Goal: Complete application form

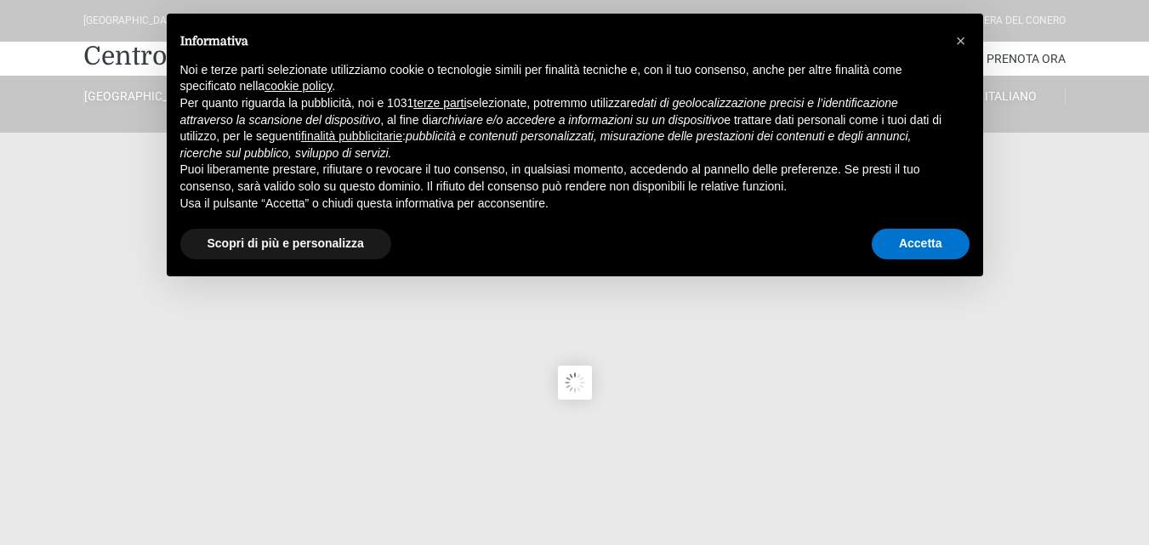
type input "23/08/2025"
type input "24/08/2025"
click at [957, 42] on span "×" at bounding box center [961, 40] width 10 height 19
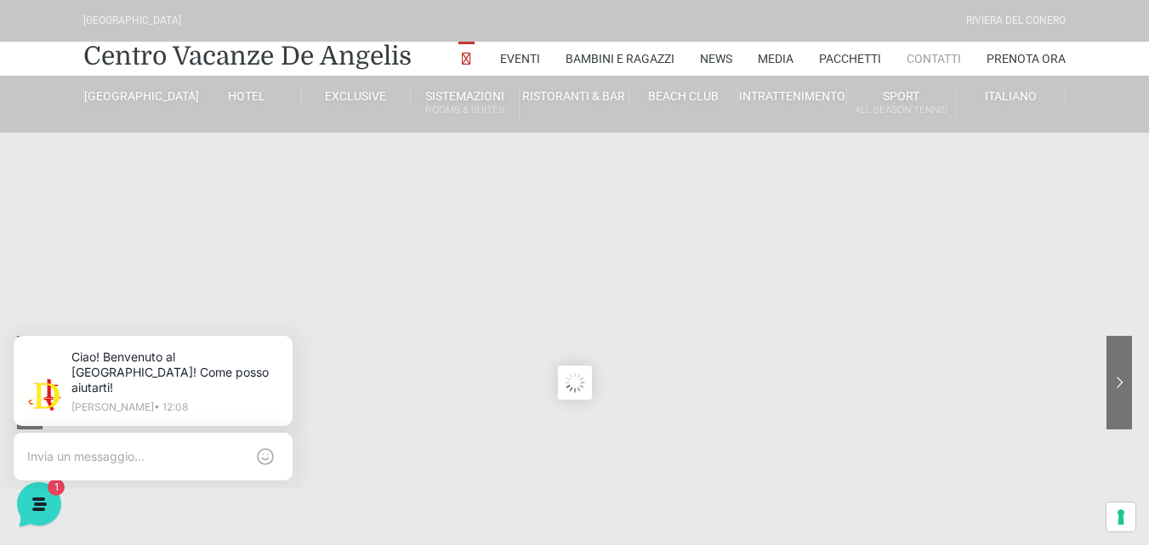
click at [930, 61] on link "Contatti" at bounding box center [933, 59] width 54 height 34
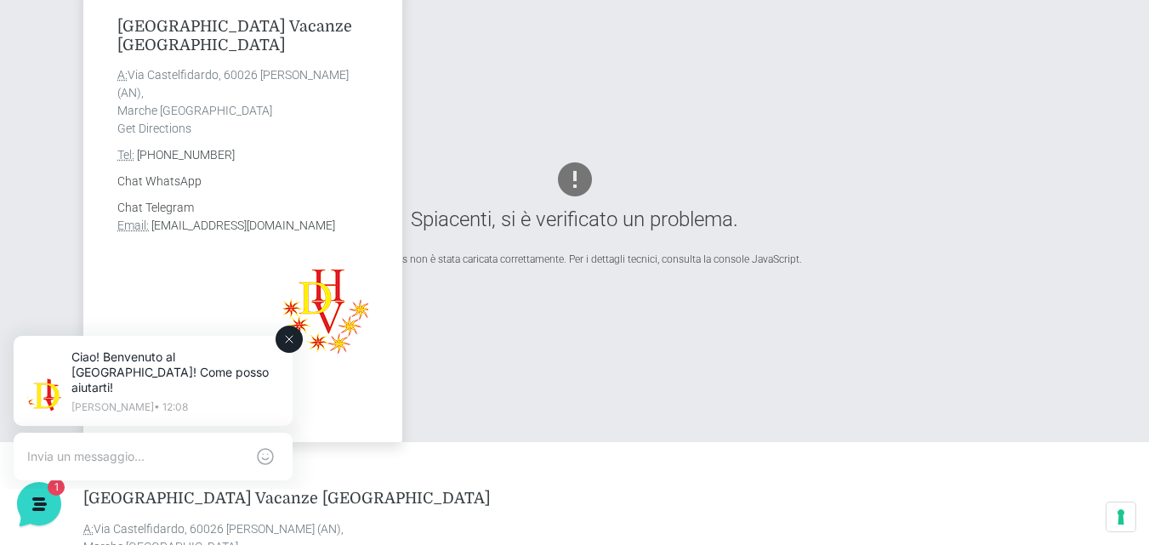
click at [297, 344] on button at bounding box center [288, 339] width 27 height 27
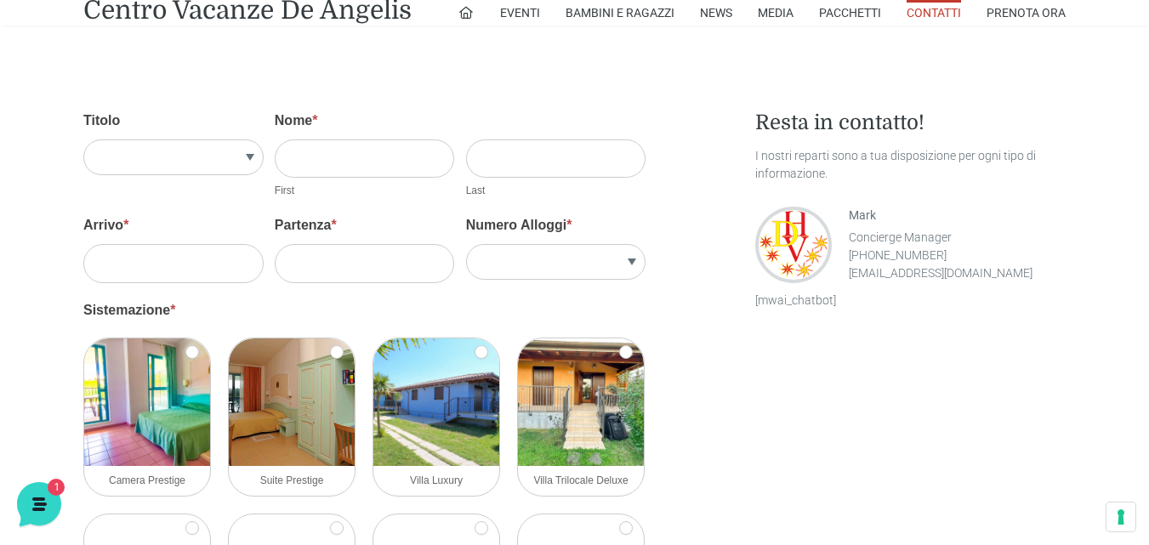
scroll to position [1488, 0]
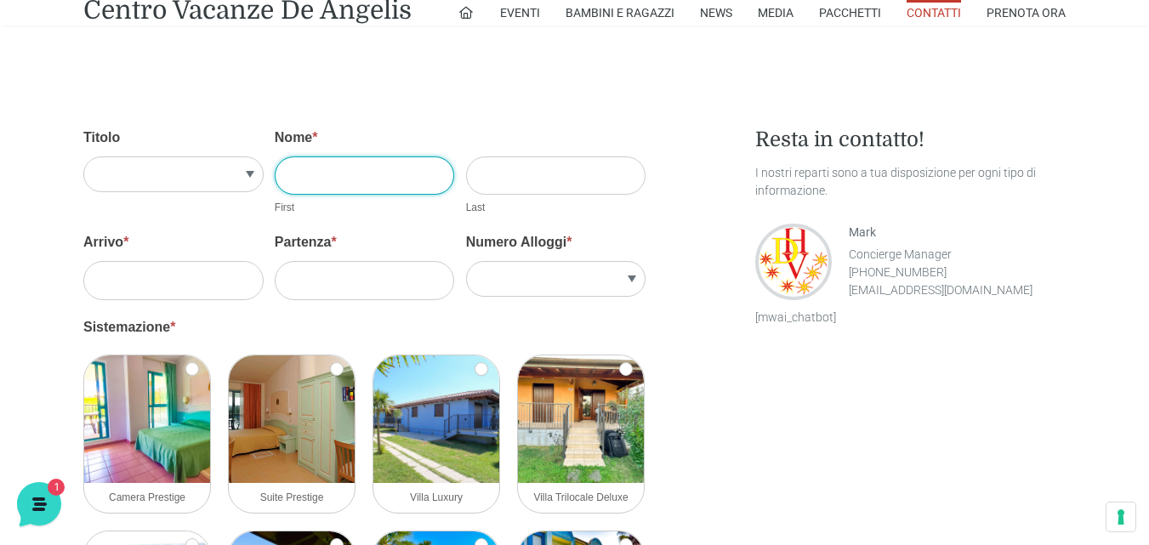
click at [343, 179] on input "Nome *" at bounding box center [365, 175] width 180 height 38
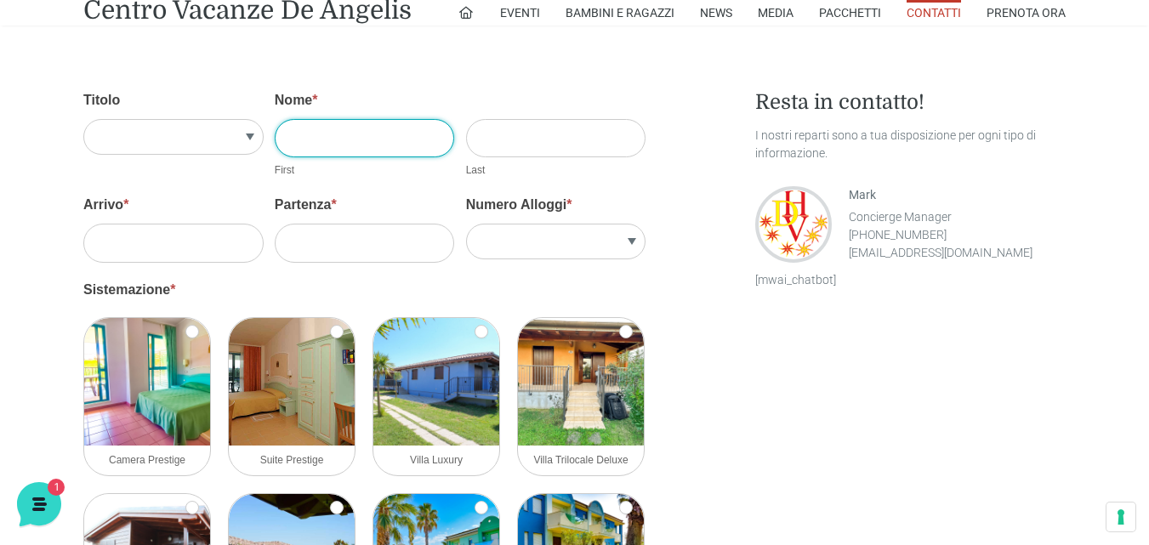
scroll to position [1544, 0]
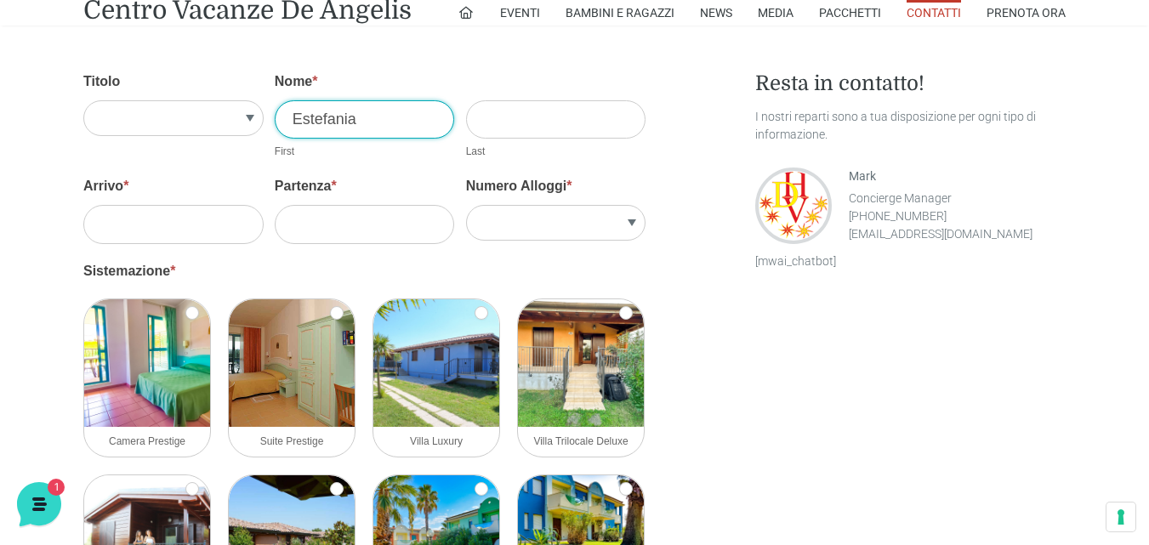
type input "Estefania"
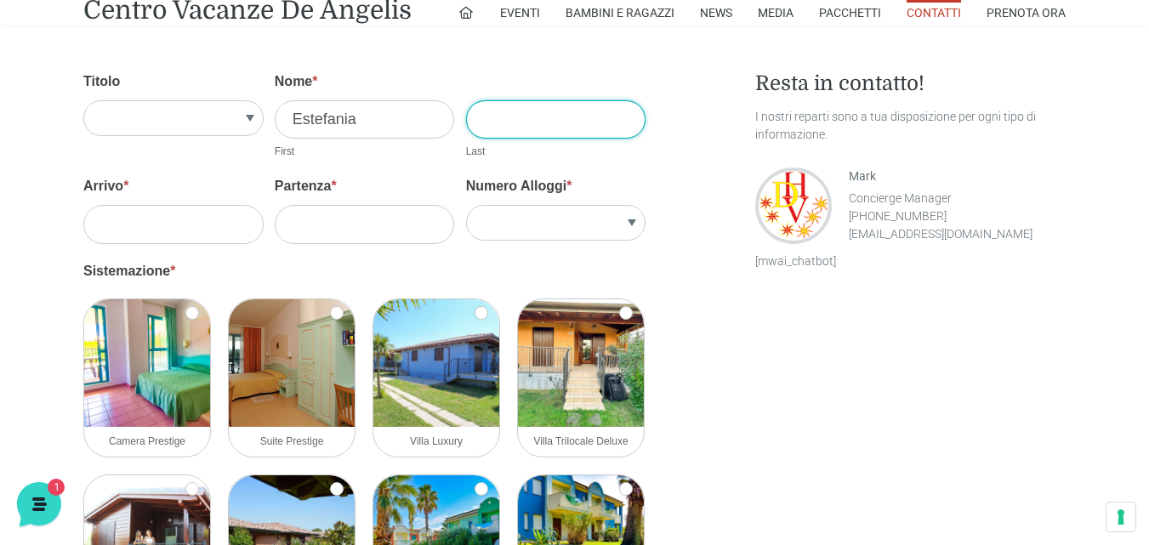
click at [546, 122] on input "Cognome *" at bounding box center [556, 119] width 180 height 38
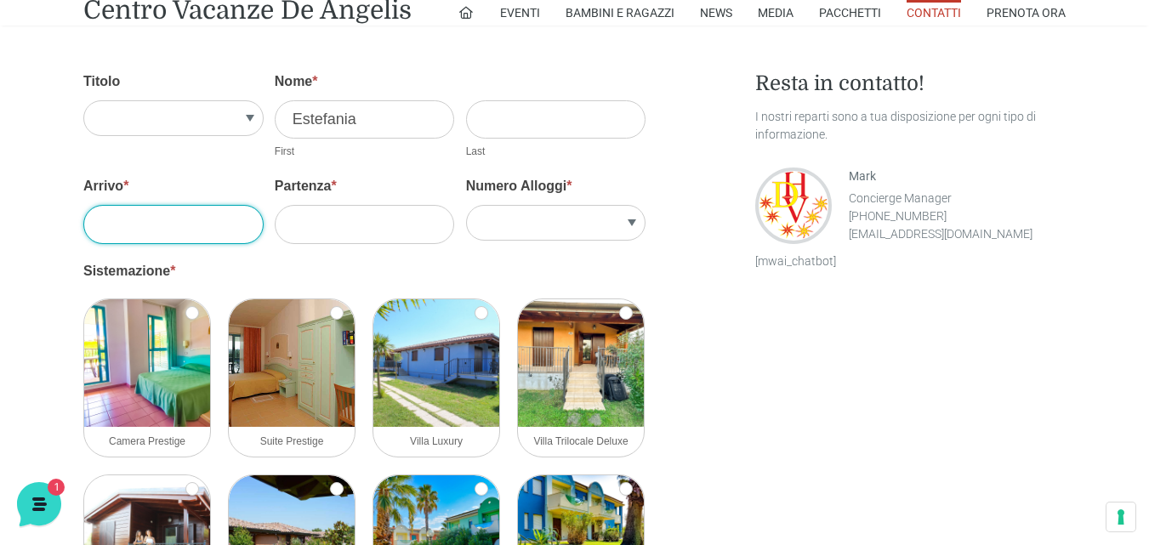
click at [188, 232] on input "Arrivo *" at bounding box center [173, 224] width 180 height 38
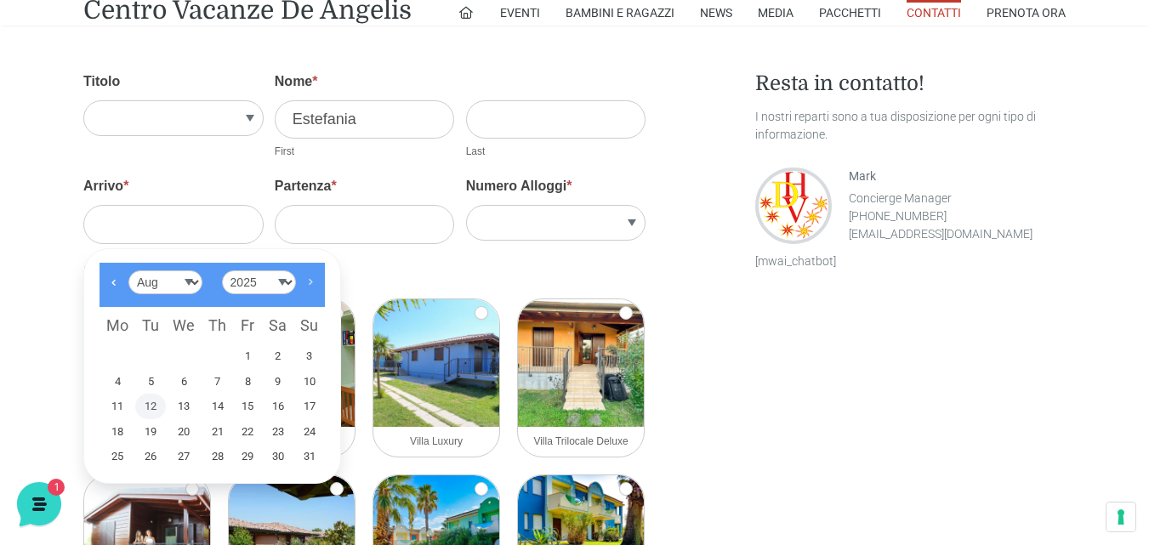
click at [306, 282] on link "Next" at bounding box center [310, 282] width 29 height 29
click at [112, 355] on link "1" at bounding box center [117, 356] width 36 height 26
type input "[DATE]"
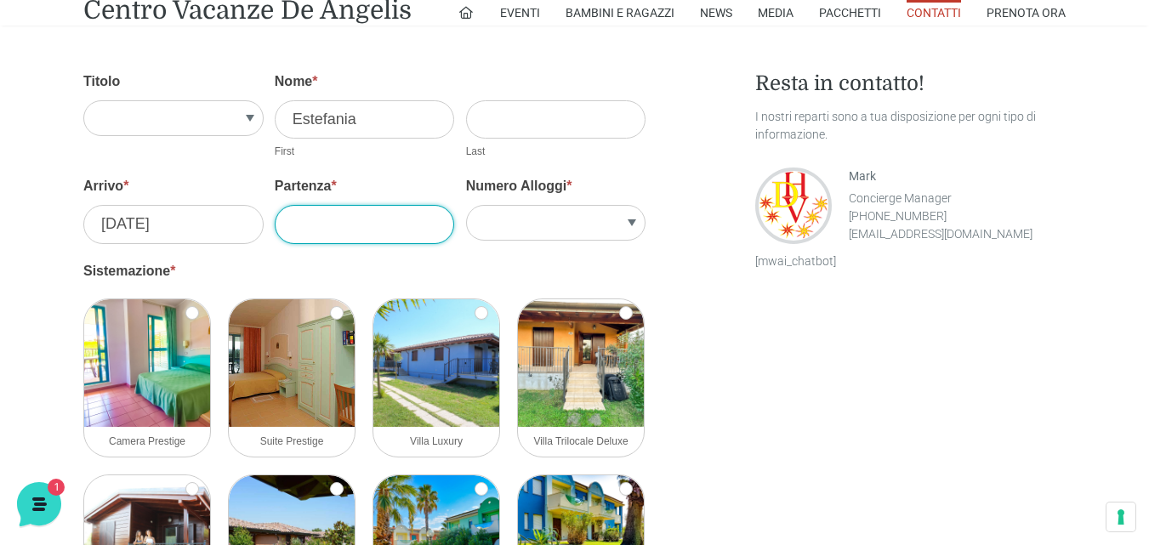
click at [390, 207] on input "Partenza *" at bounding box center [365, 224] width 180 height 38
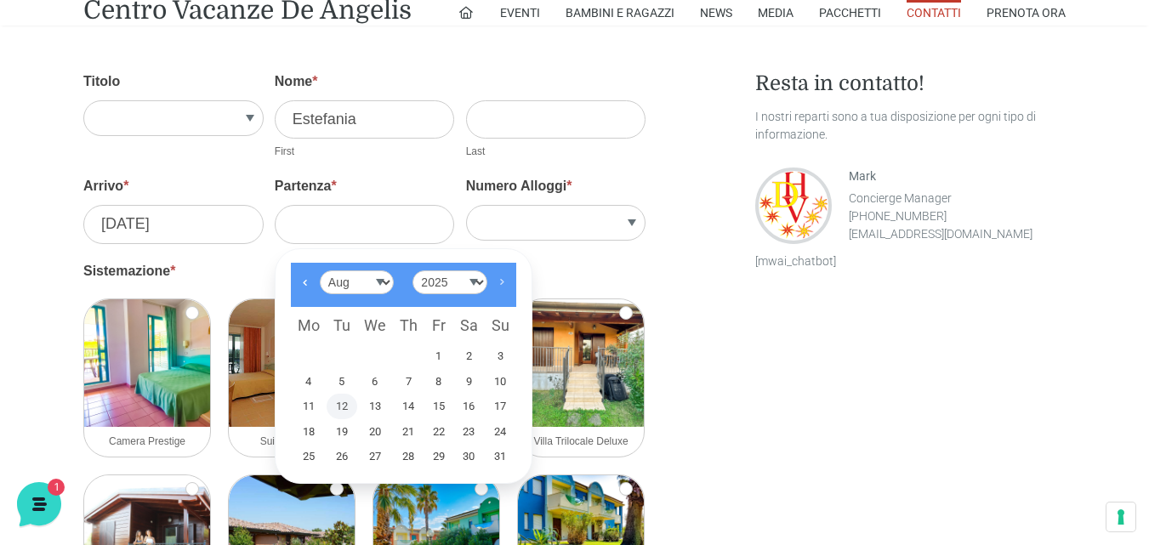
click at [505, 275] on link "Next" at bounding box center [501, 282] width 29 height 29
click at [437, 383] on link "12" at bounding box center [438, 382] width 29 height 26
type input "[DATE]"
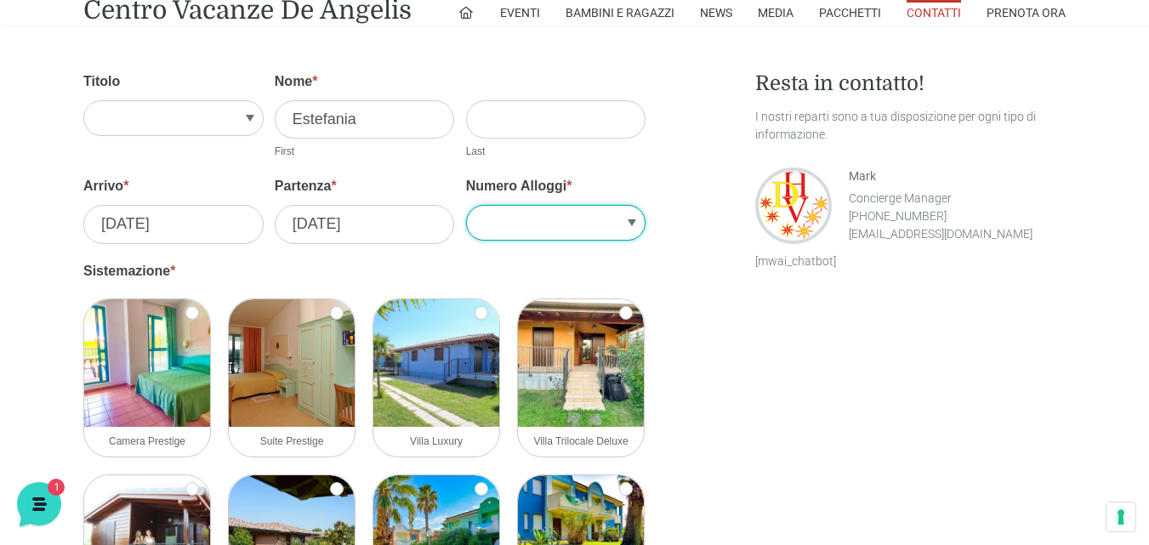
click at [559, 222] on select "1 2 3 4 5" at bounding box center [556, 223] width 180 height 36
click at [639, 215] on select "1 2 3 4 5" at bounding box center [556, 223] width 180 height 36
select select "1"
click at [466, 205] on select "1 2 3 4 5" at bounding box center [556, 223] width 180 height 36
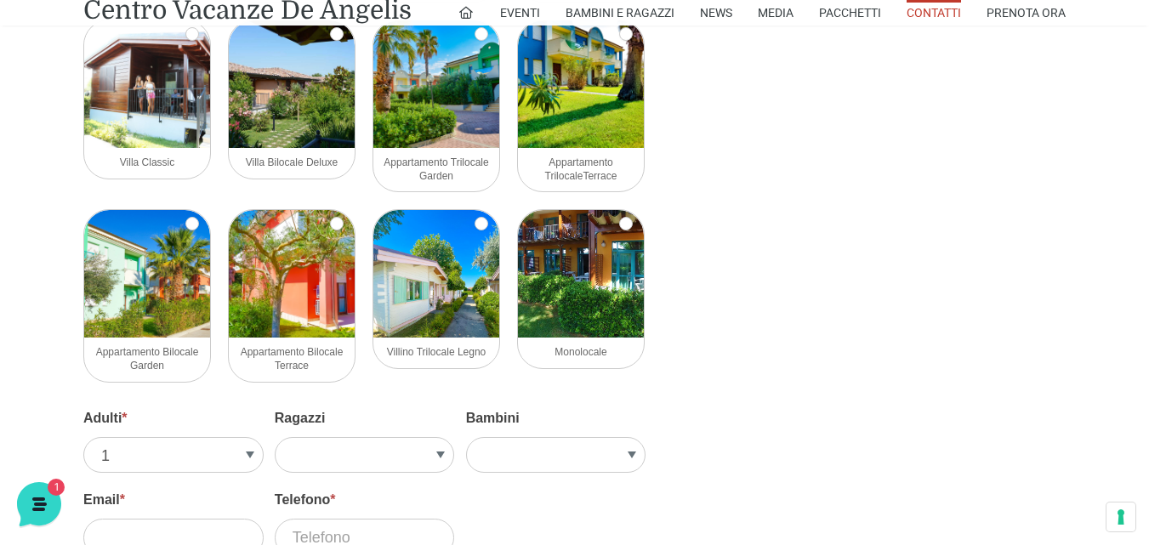
scroll to position [2001, 0]
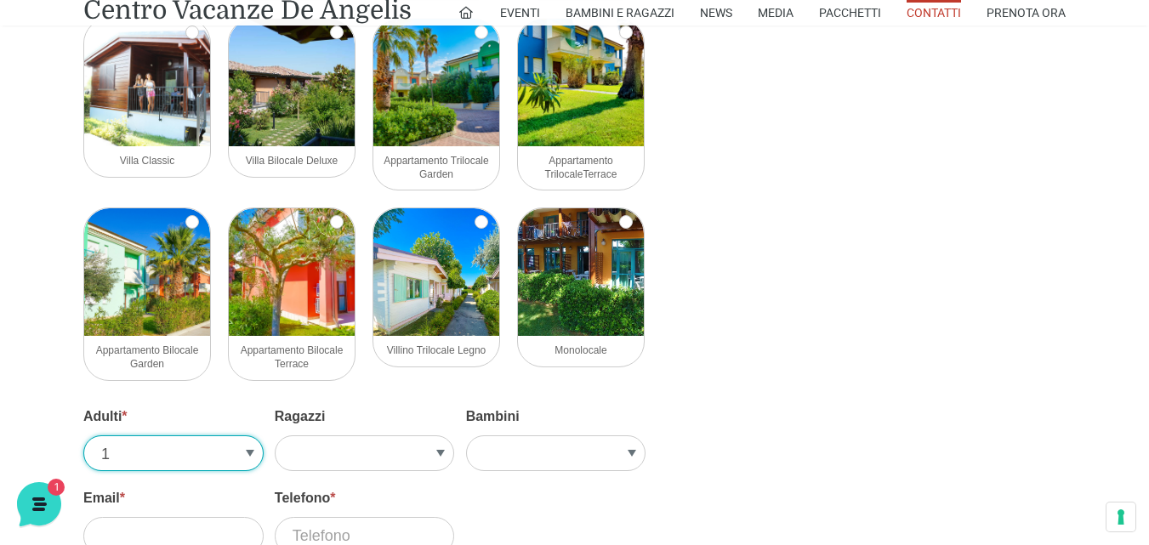
click at [240, 451] on select "1 2 3 4 5" at bounding box center [173, 453] width 180 height 36
select select "4"
click at [83, 435] on select "1 2 3 4 5" at bounding box center [173, 453] width 180 height 36
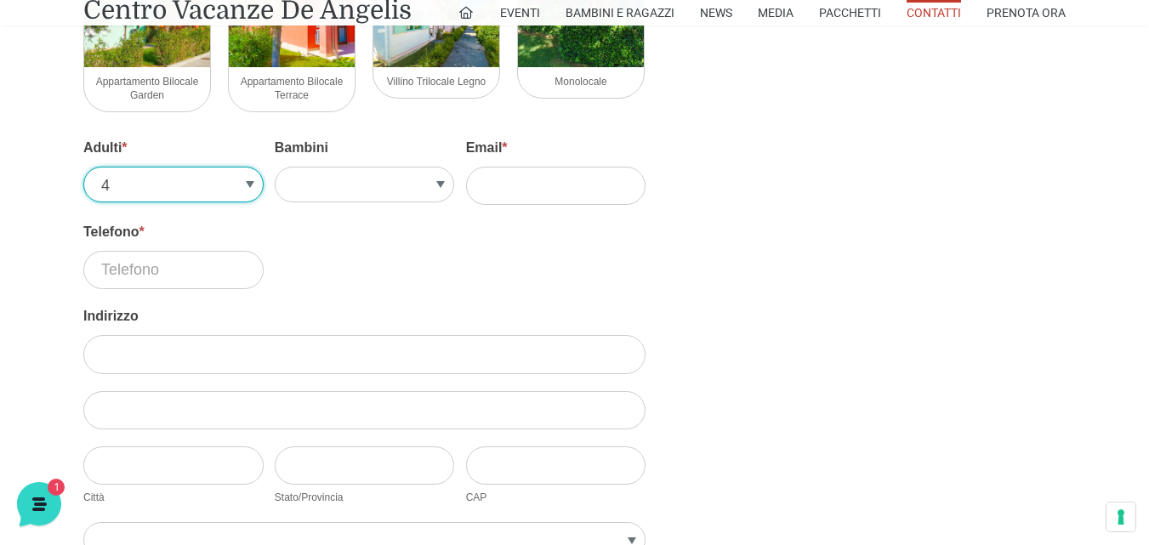
scroll to position [2291, 0]
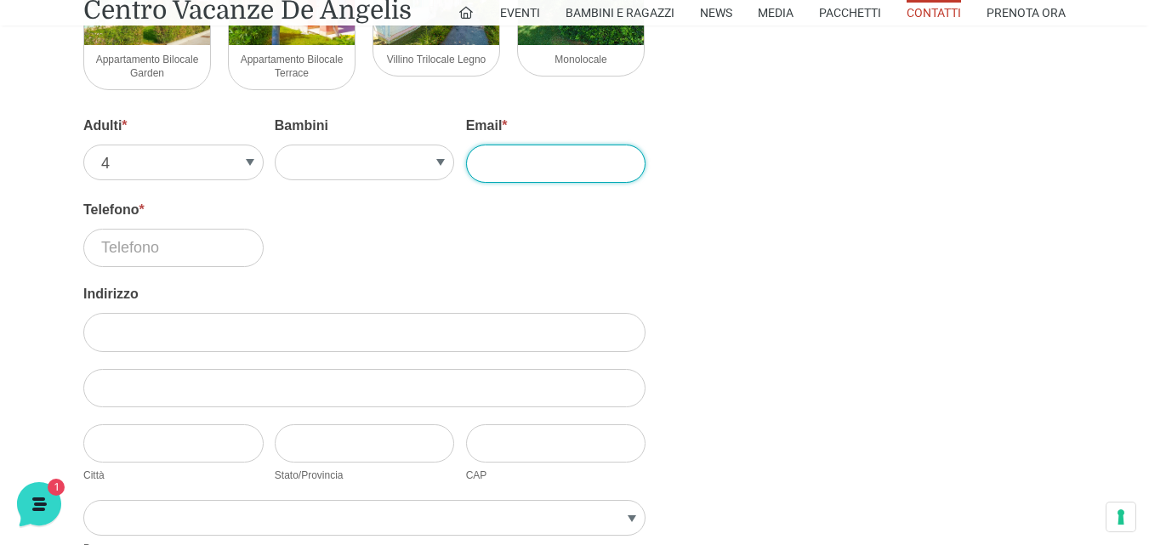
click at [532, 167] on input "Email *" at bounding box center [556, 164] width 180 height 38
type input "[EMAIL_ADDRESS][PERSON_NAME][DOMAIN_NAME]"
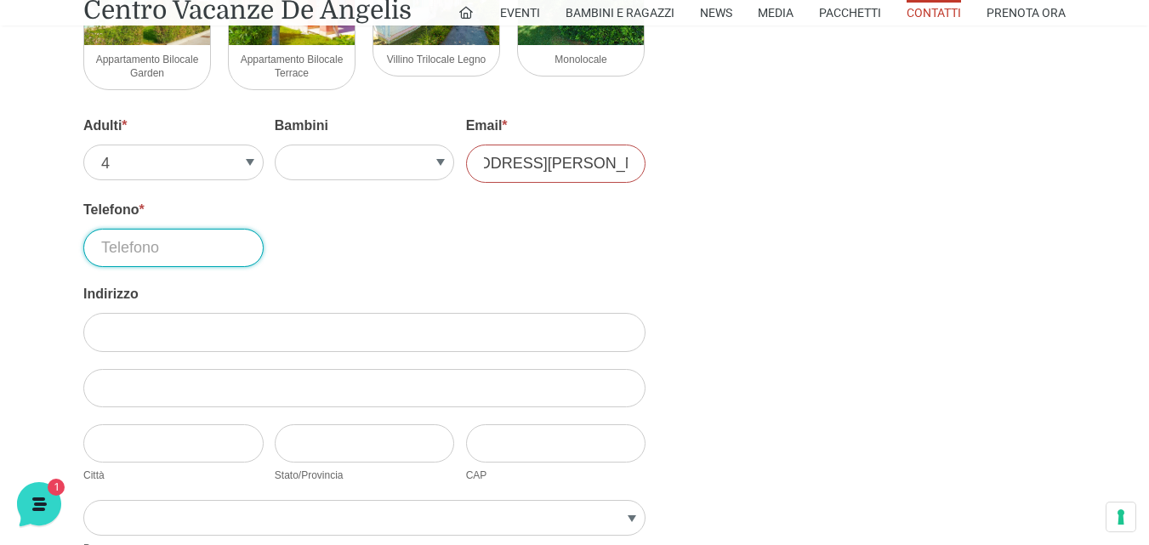
click at [240, 252] on input "Telefono *" at bounding box center [173, 248] width 180 height 38
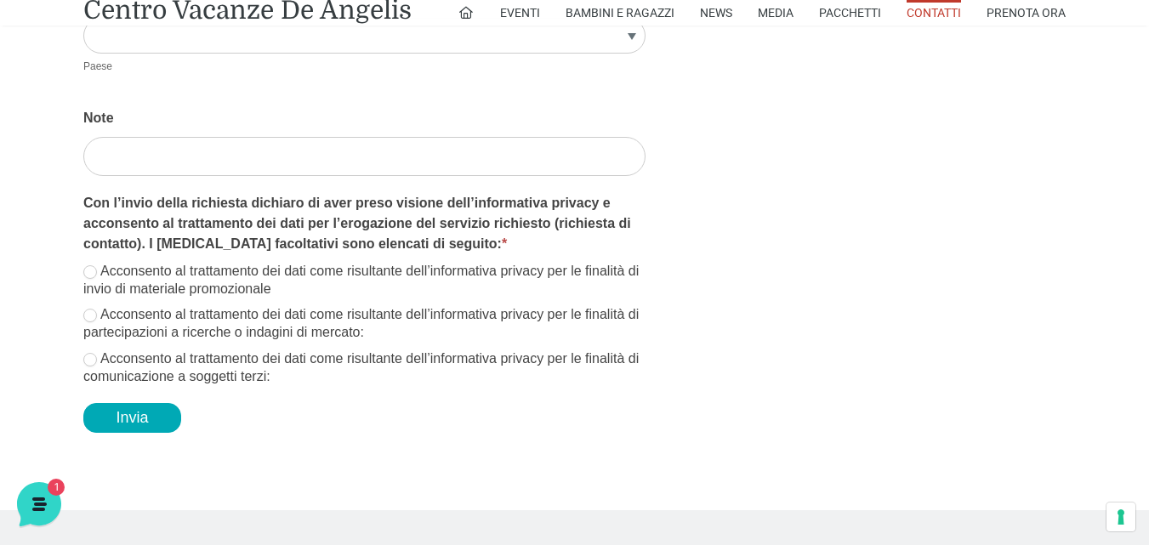
scroll to position [2781, 0]
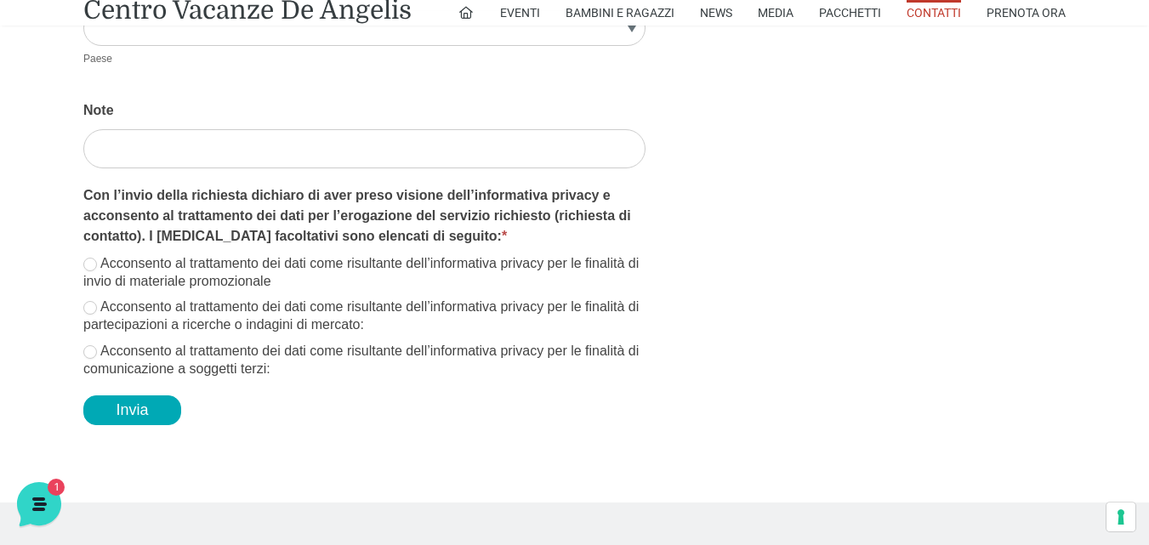
type input "3703627594"
click at [85, 256] on label "Acconsento al trattamento dei dati come risultante dell’informativa privacy per…" at bounding box center [364, 273] width 562 height 36
click at [85, 258] on input "Acconsento al trattamento dei dati come risultante dell’informativa privacy per…" at bounding box center [90, 265] width 14 height 14
checkbox input "true"
click at [87, 309] on input "Acconsento al trattamento dei dati come risultante dell’informativa privacy per…" at bounding box center [90, 308] width 14 height 14
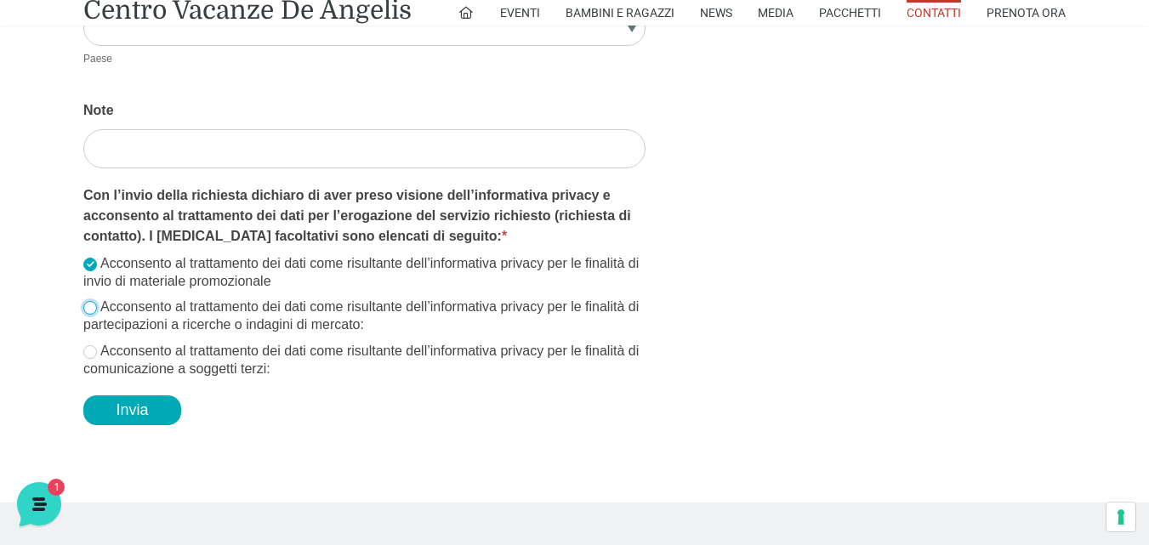
checkbox input "true"
click at [88, 350] on input "Acconsento al trattamento dei dati come risultante dell’informativa privacy per…" at bounding box center [90, 352] width 14 height 14
checkbox input "true"
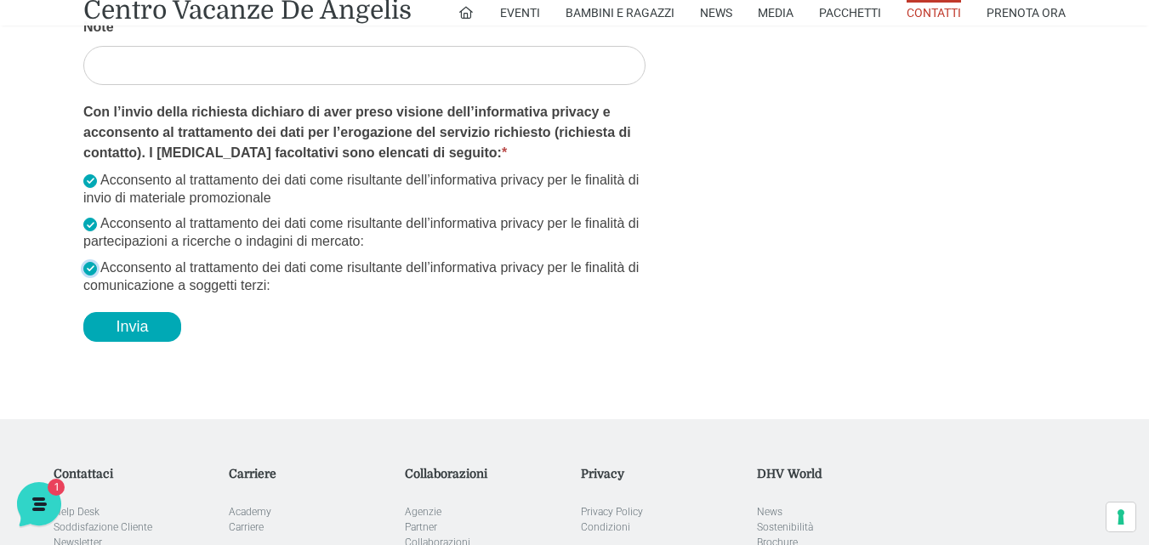
scroll to position [2867, 0]
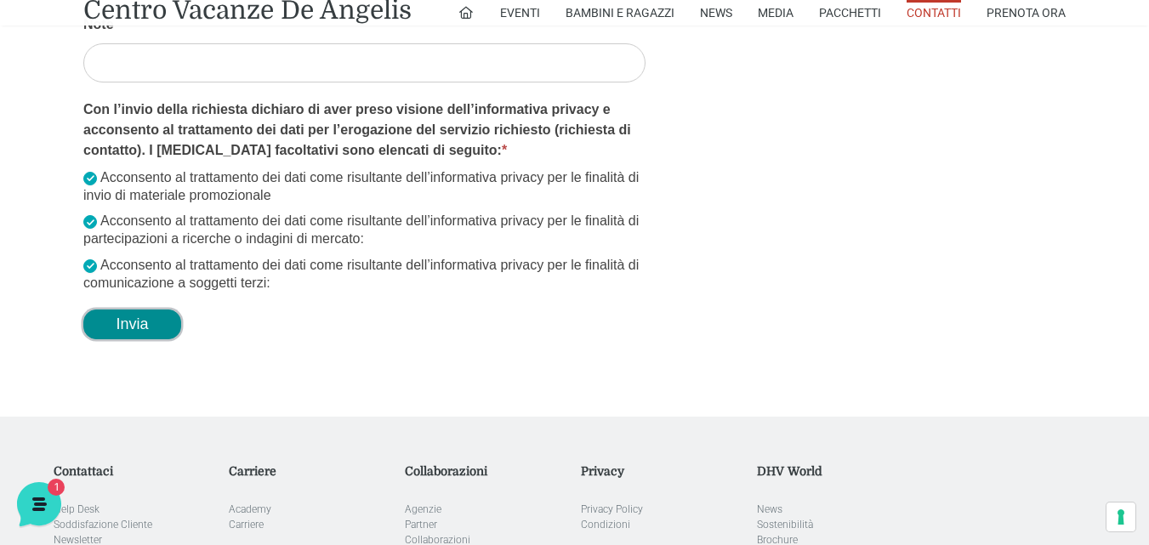
click at [142, 323] on button "Invia" at bounding box center [132, 324] width 98 height 30
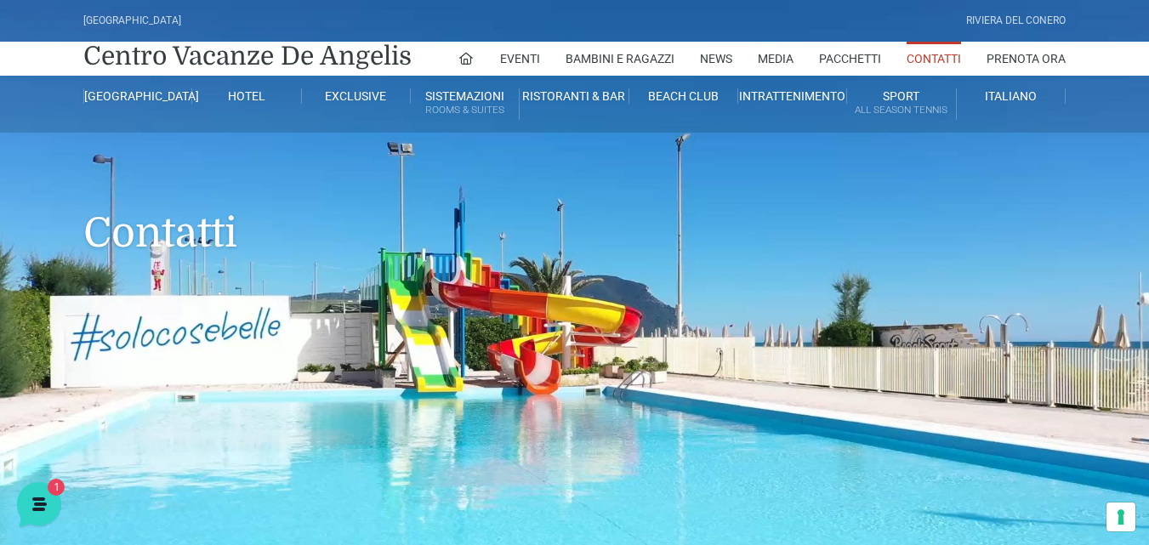
type input "Marchegiani"
click at [997, 18] on div "Riviera Del Conero" at bounding box center [1015, 21] width 99 height 16
click at [1018, 56] on link "Prenota Ora" at bounding box center [1025, 59] width 79 height 34
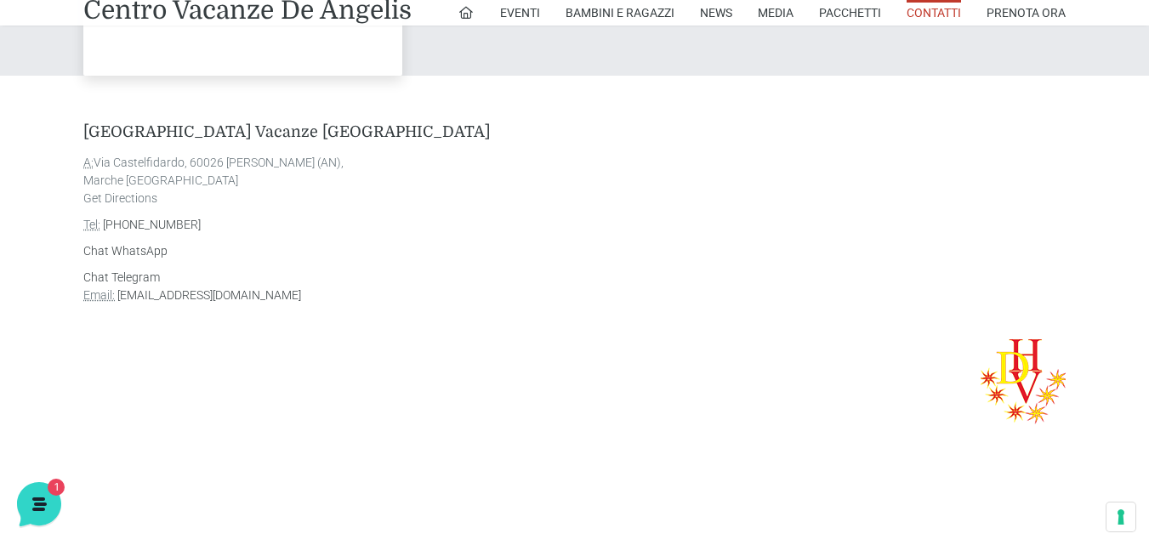
scroll to position [984, 0]
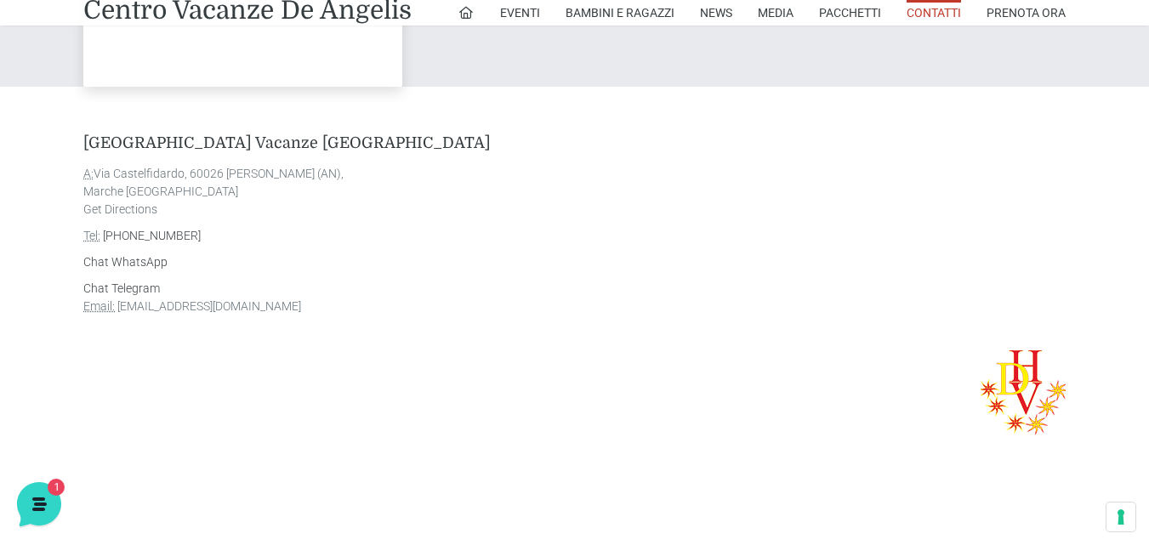
drag, startPoint x: 332, startPoint y: 302, endPoint x: 118, endPoint y: 304, distance: 214.3
click at [118, 304] on address "Chat Telegram Email: info@villaggiocentrovacanzedeangelis.it" at bounding box center [574, 298] width 982 height 36
copy link "[EMAIL_ADDRESS][DOMAIN_NAME]"
